Goal: Navigation & Orientation: Understand site structure

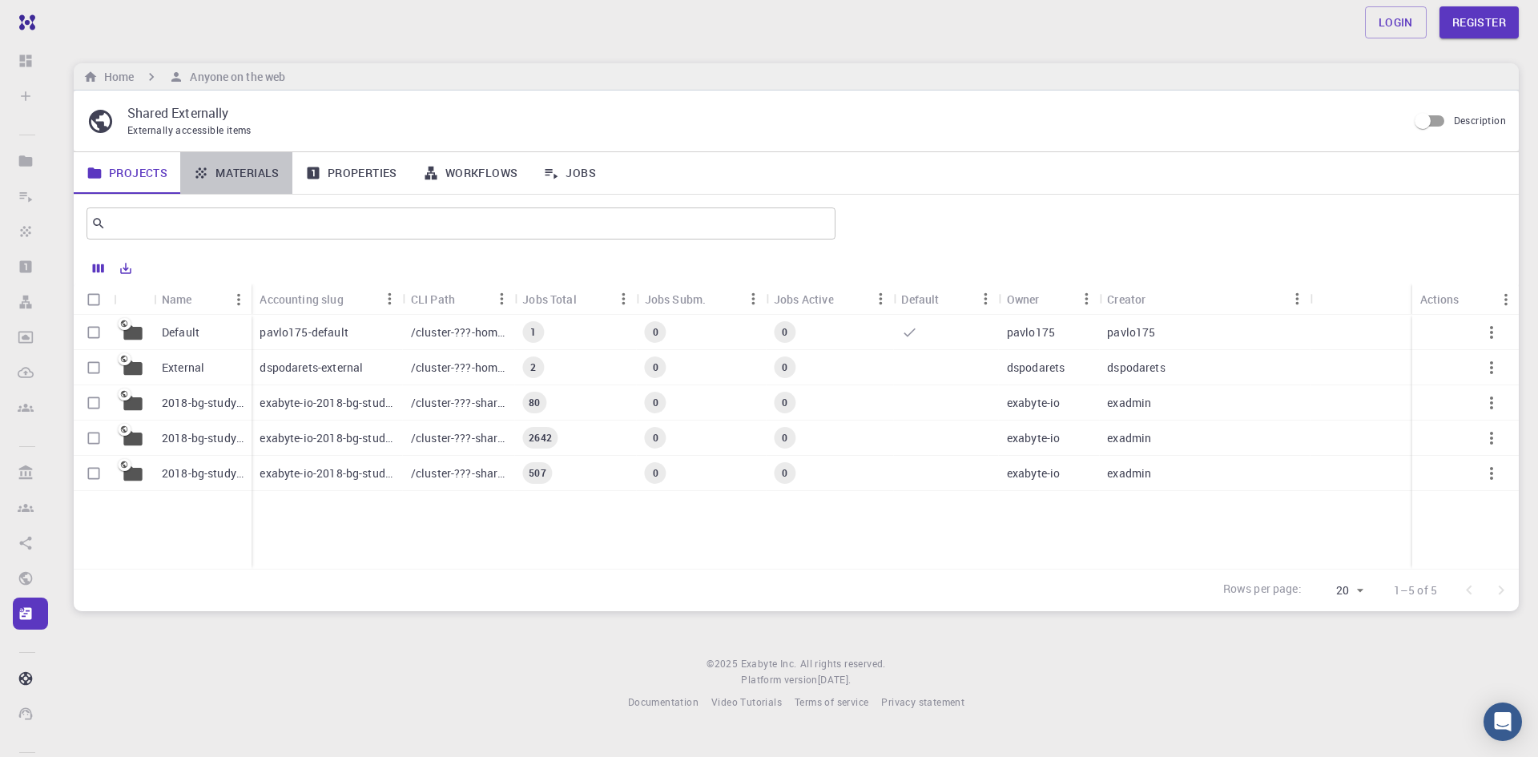
click at [244, 176] on link "Materials" at bounding box center [236, 173] width 112 height 42
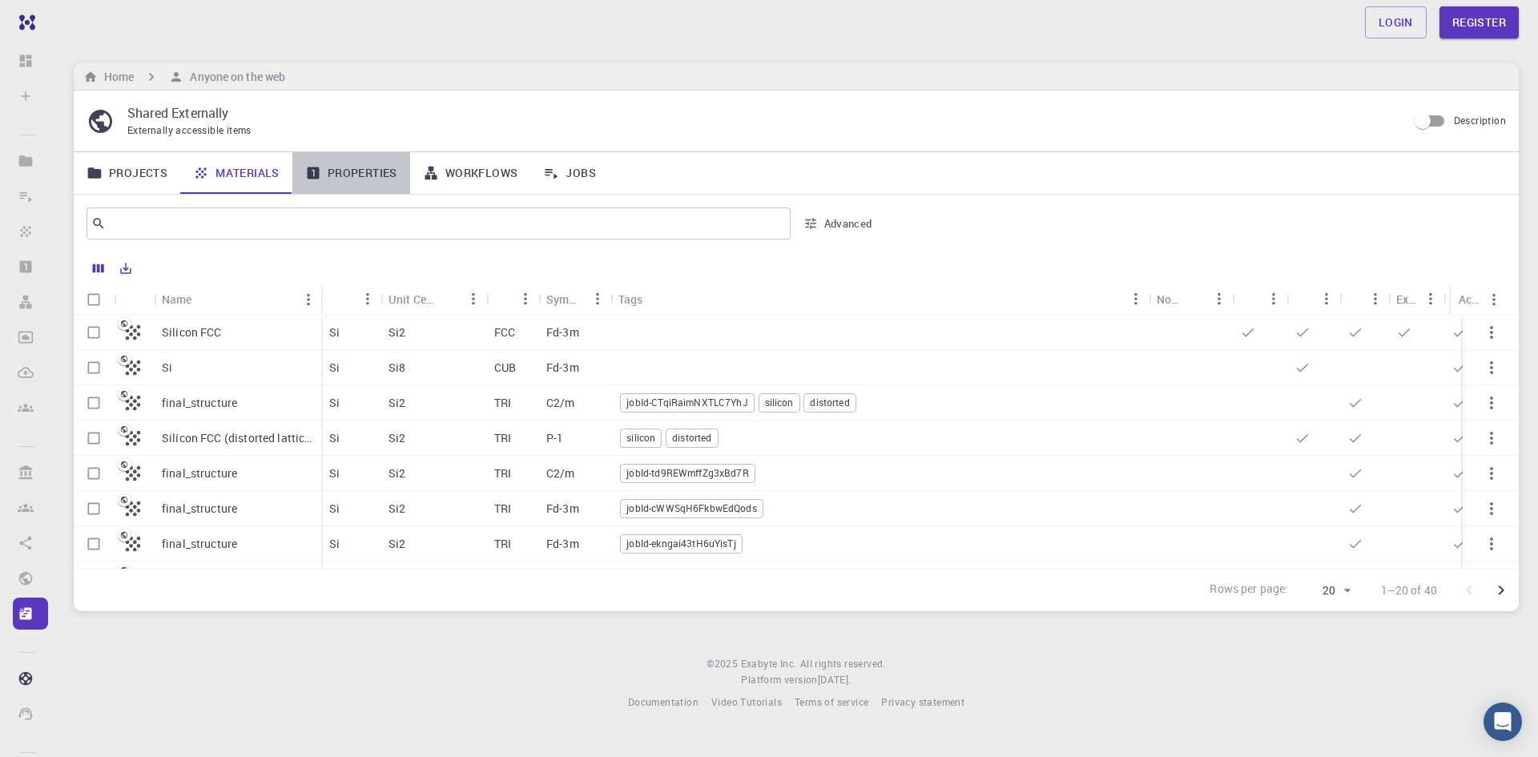
click at [370, 172] on link "Properties" at bounding box center [351, 173] width 118 height 42
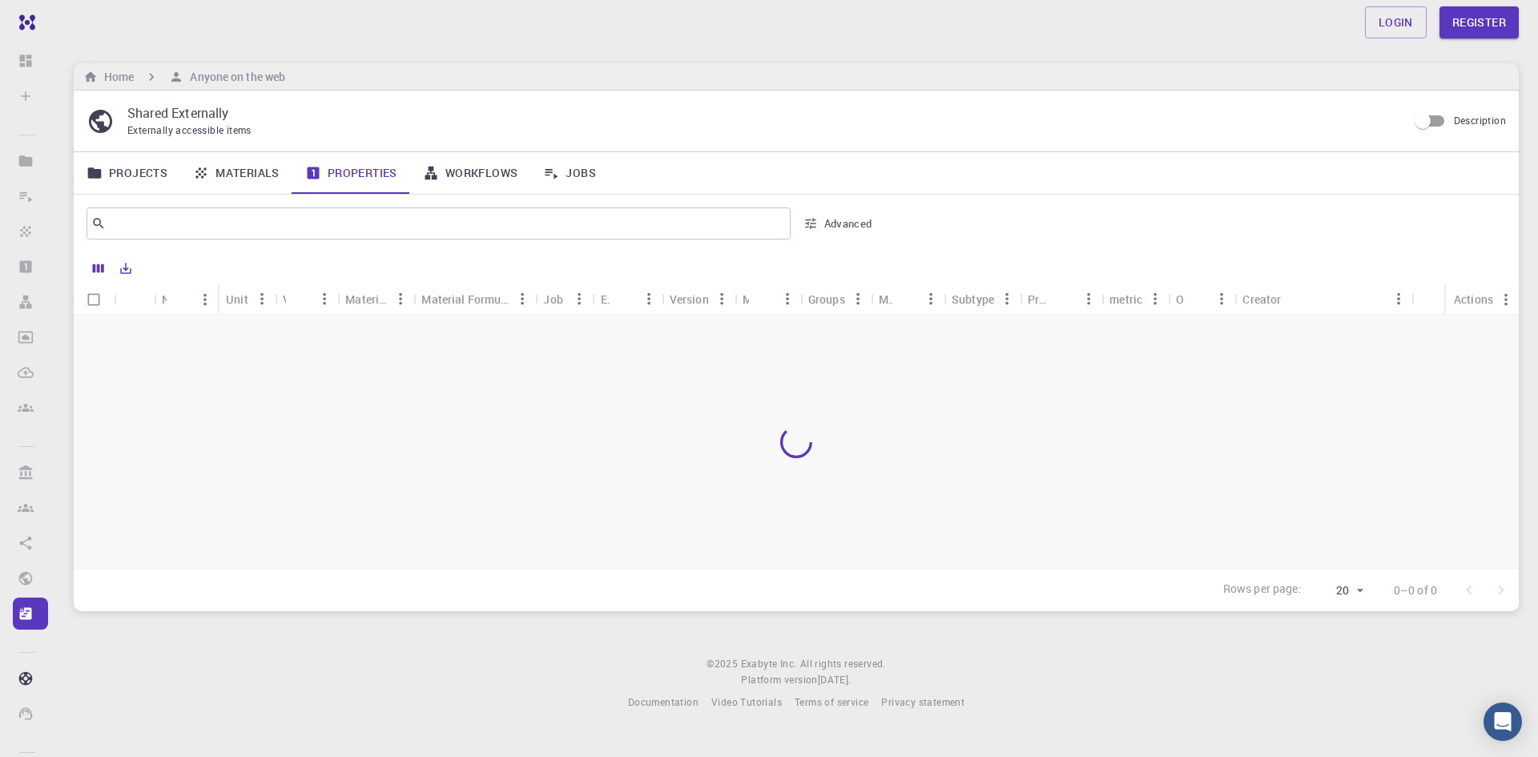
click at [470, 171] on link "Workflows" at bounding box center [470, 173] width 121 height 42
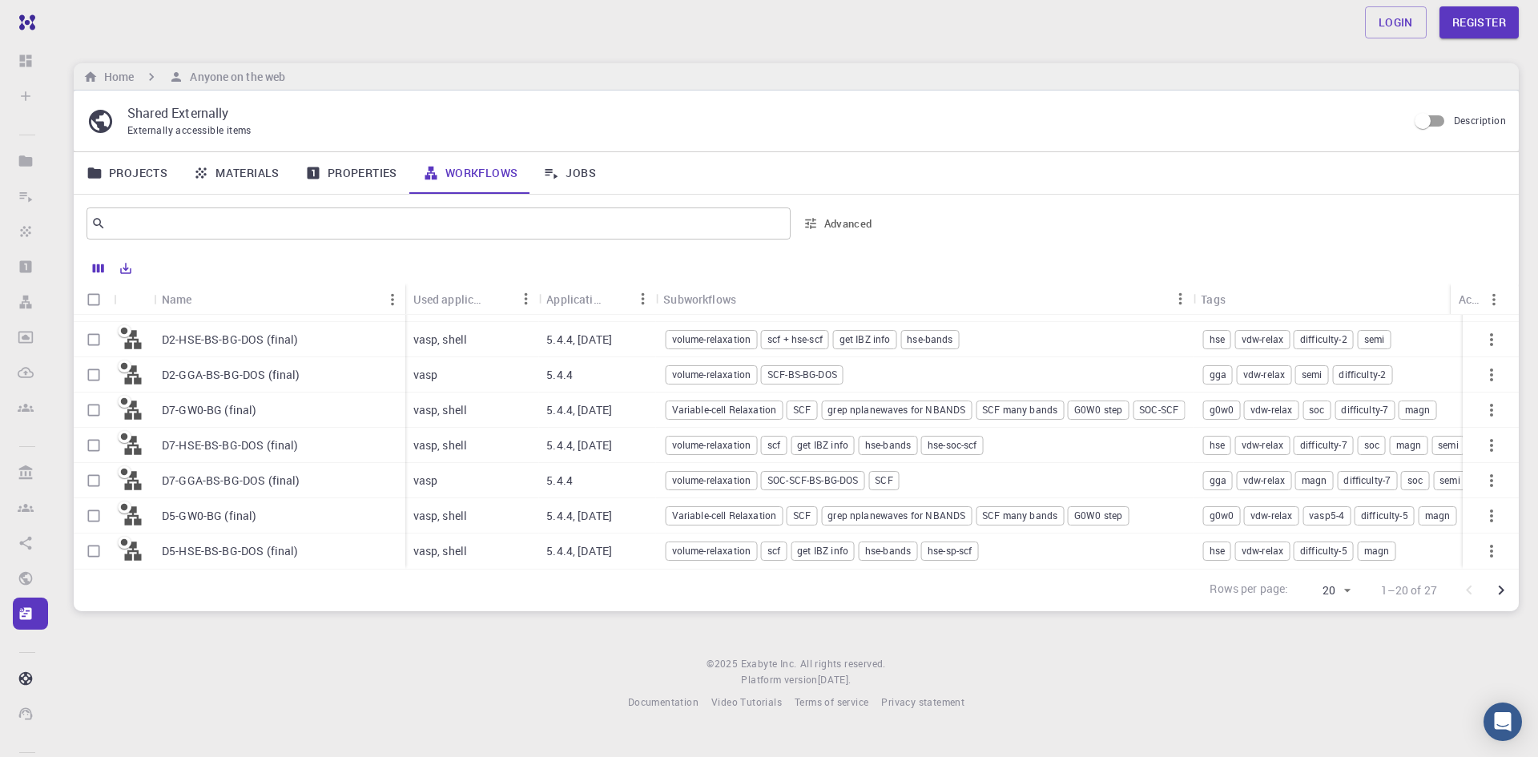
scroll to position [463, 0]
click at [380, 169] on link "Properties" at bounding box center [351, 173] width 118 height 42
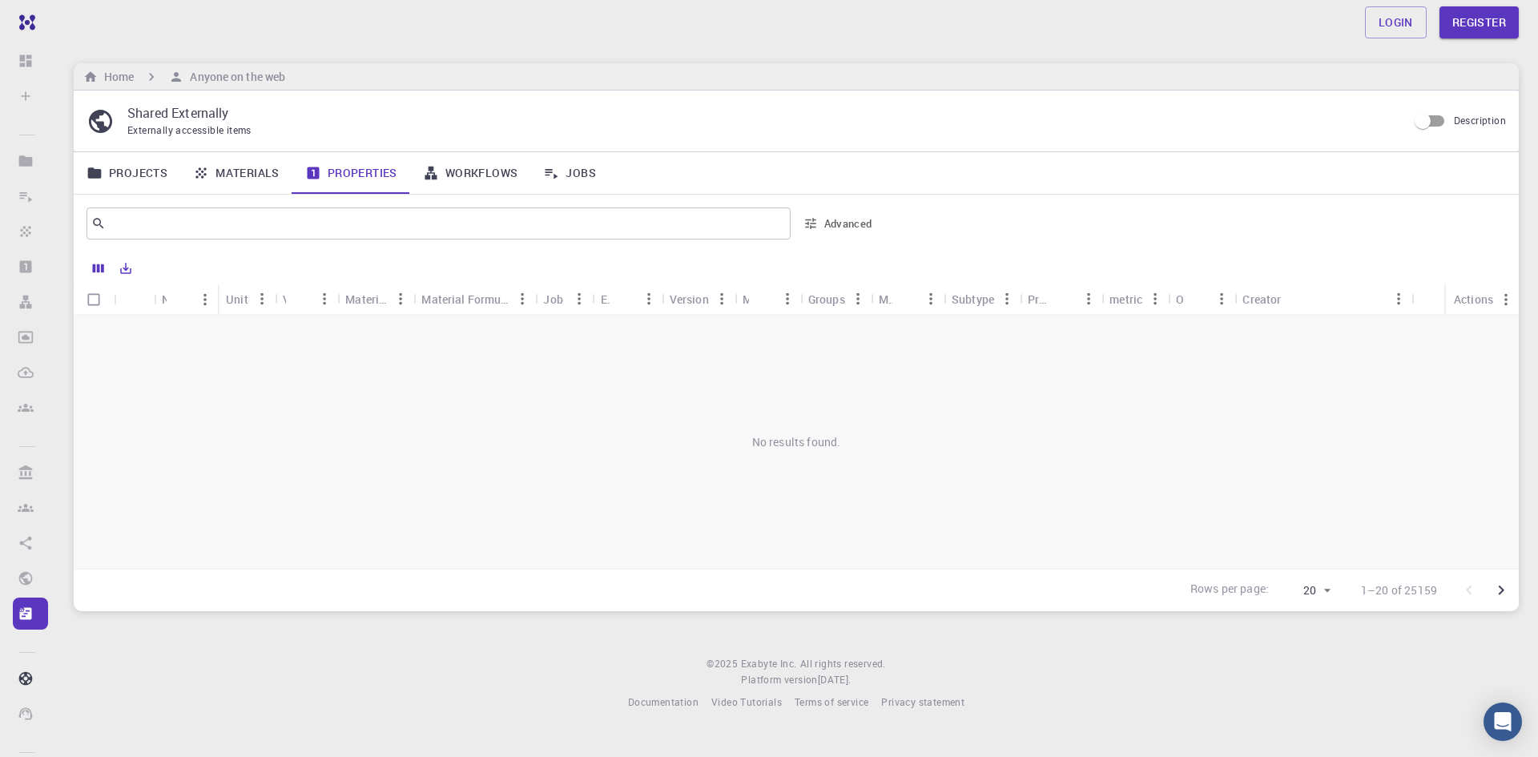
click at [269, 173] on link "Materials" at bounding box center [236, 173] width 112 height 42
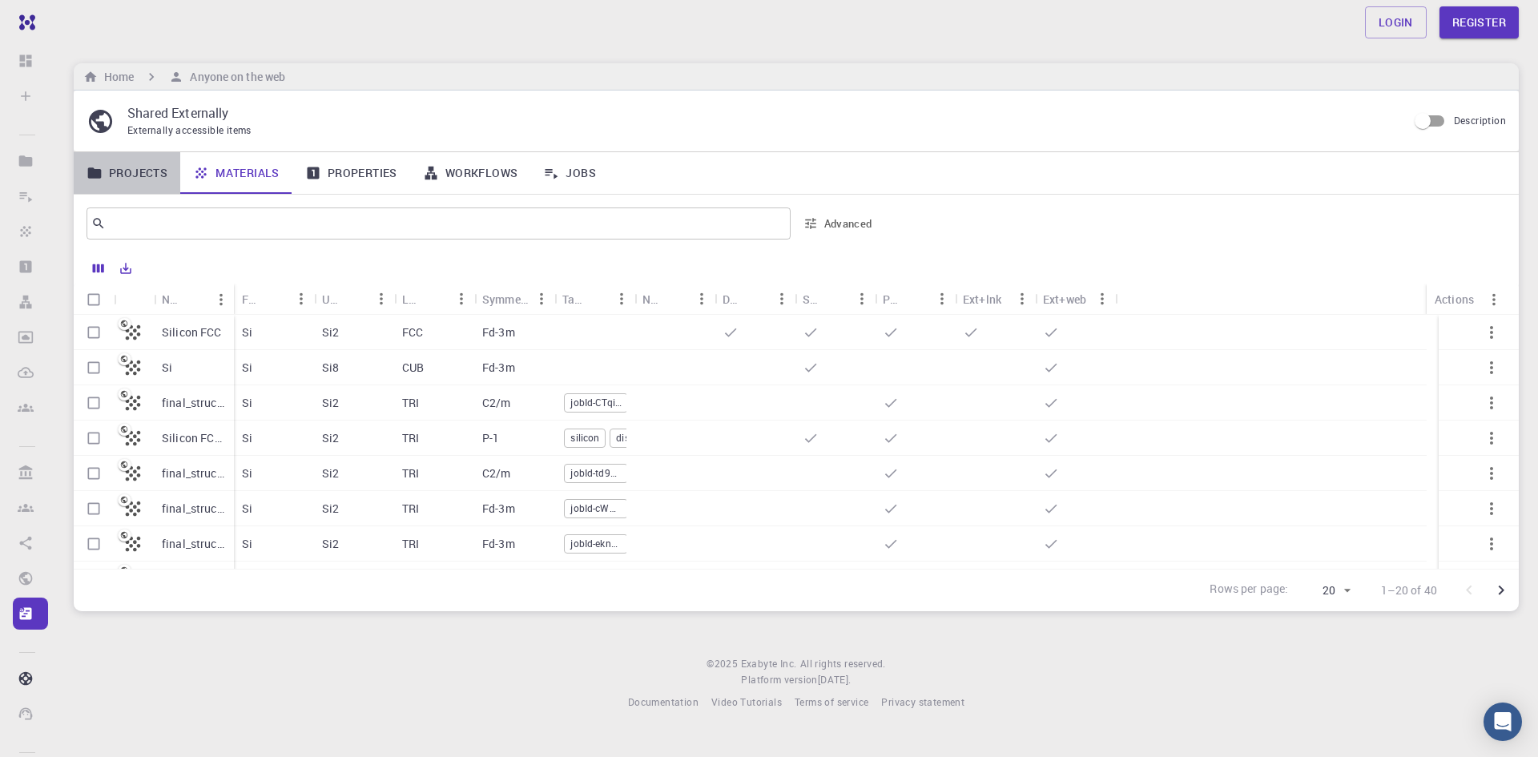
click at [152, 163] on link "Projects" at bounding box center [127, 173] width 107 height 42
